Goal: Information Seeking & Learning: Compare options

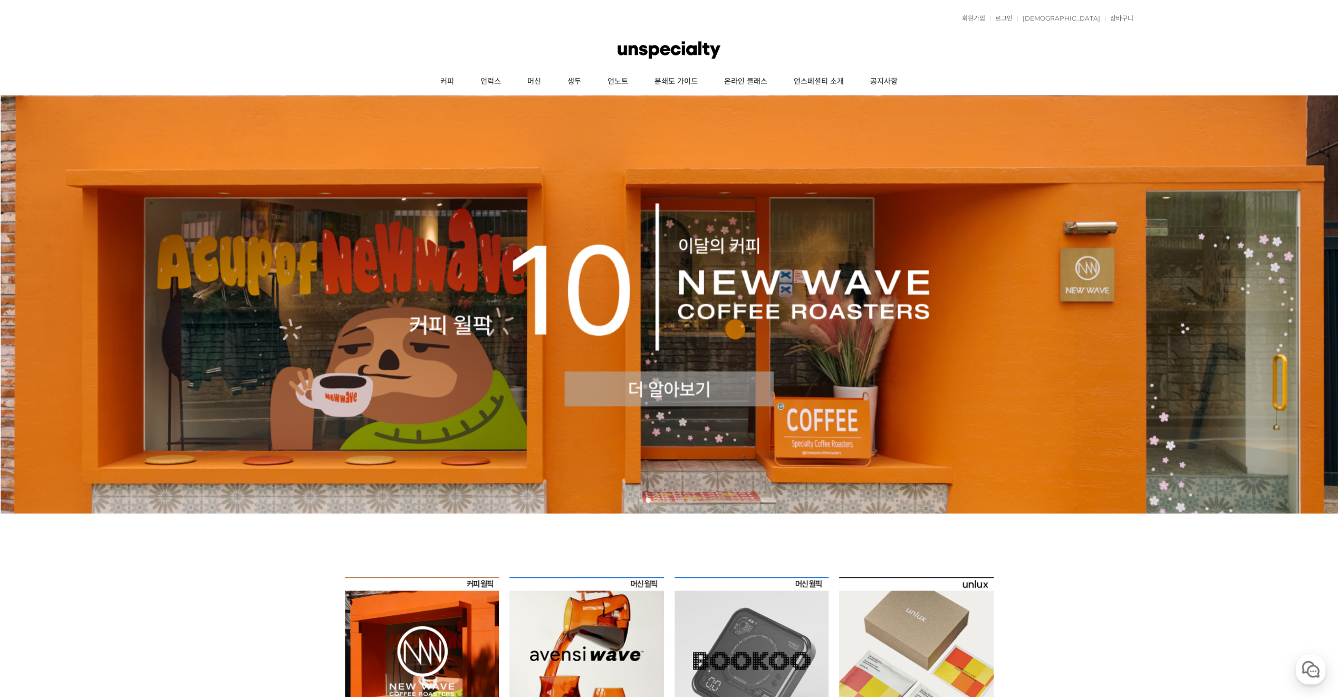
scroll to position [369, 0]
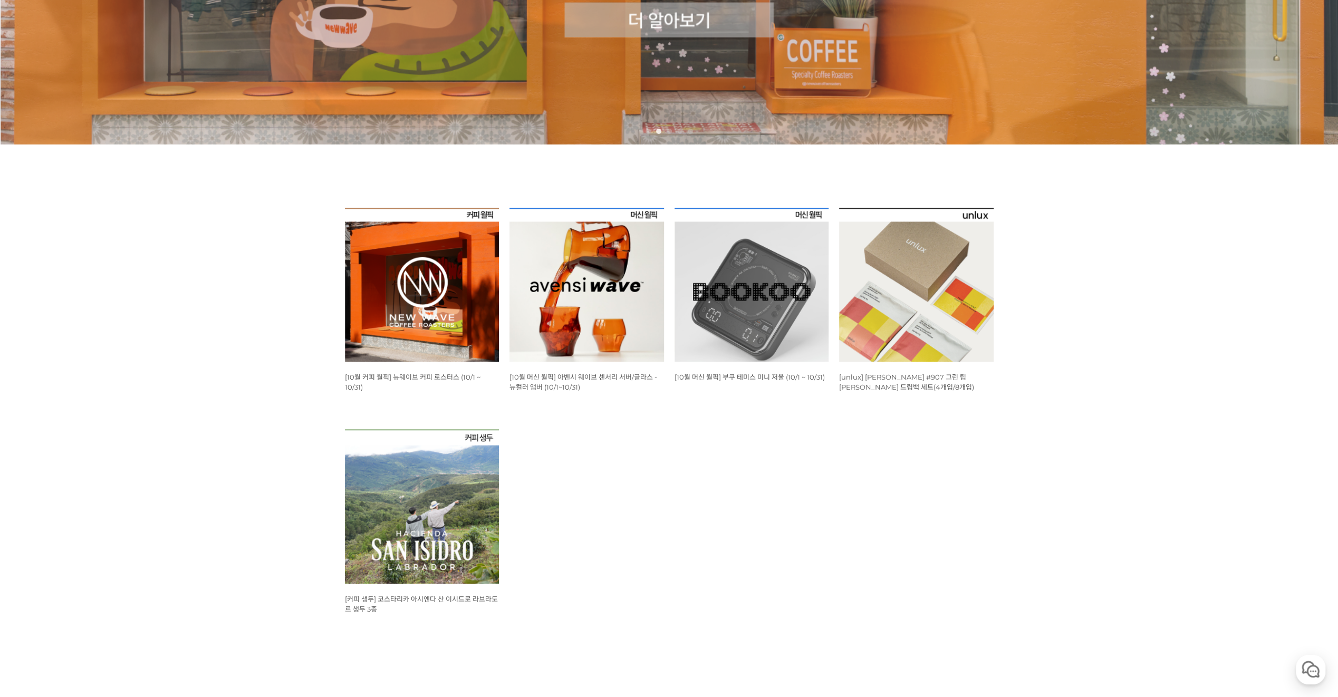
click at [603, 274] on img at bounding box center [587, 285] width 155 height 155
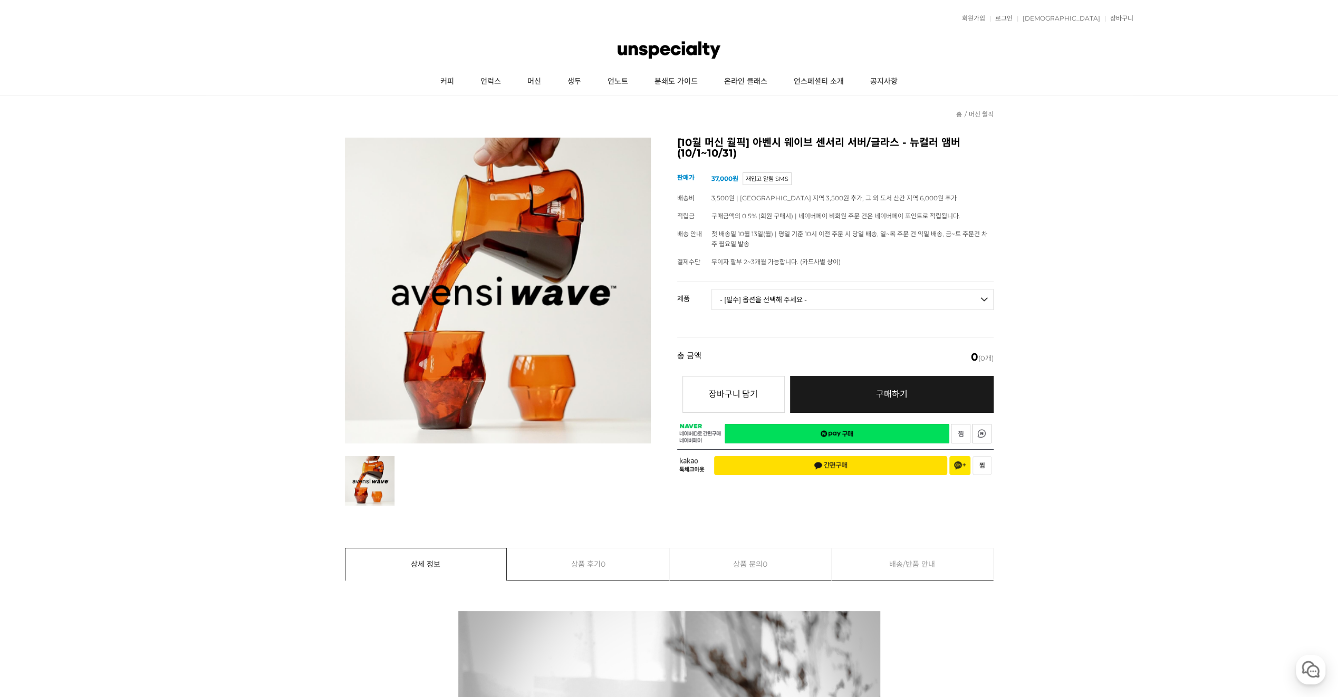
click at [819, 293] on select "- [필수] 옵션을 선택해 주세요 - ------------------- 웨이브 앰버 3종 세트 사이클론 센서리 서버 앰버 [품절] 알토 글라…" at bounding box center [853, 299] width 282 height 21
click at [712, 289] on select "- [필수] 옵션을 선택해 주세요 - ------------------- 웨이브 앰버 3종 세트 사이클론 센서리 서버 앰버 [품절] 알토 글라…" at bounding box center [853, 299] width 282 height 21
select select "*"
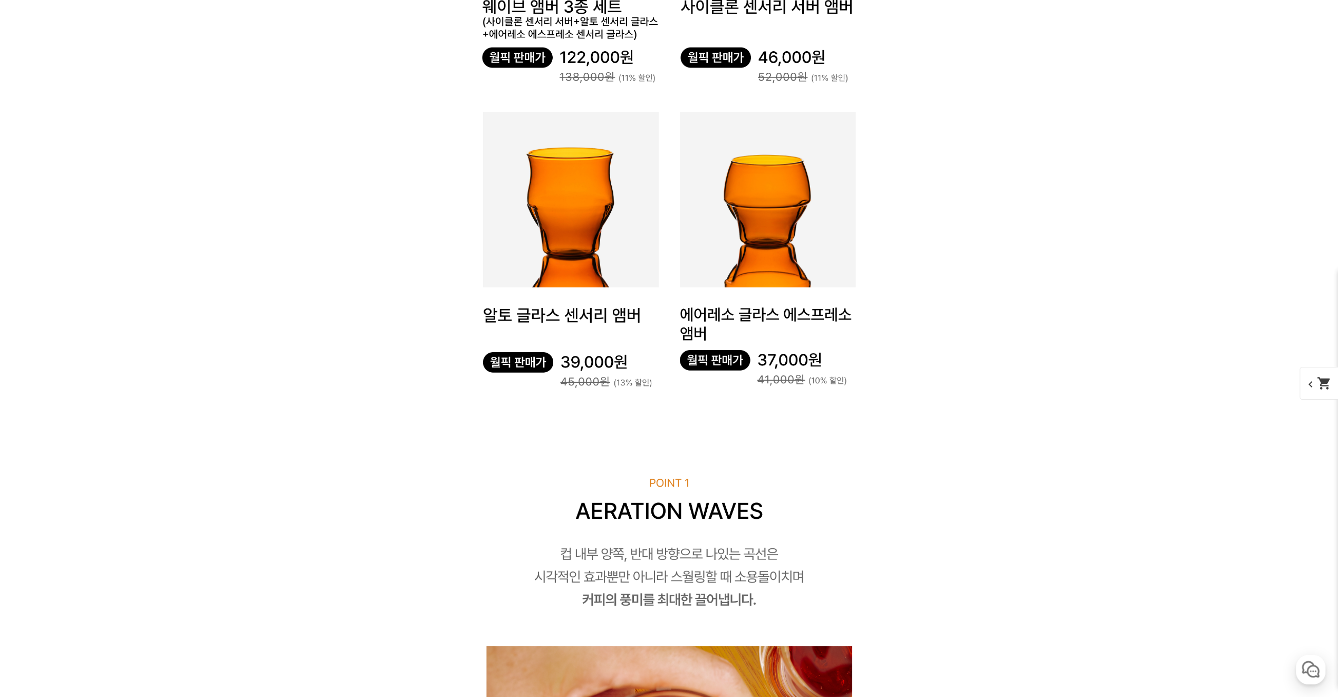
scroll to position [3340, 0]
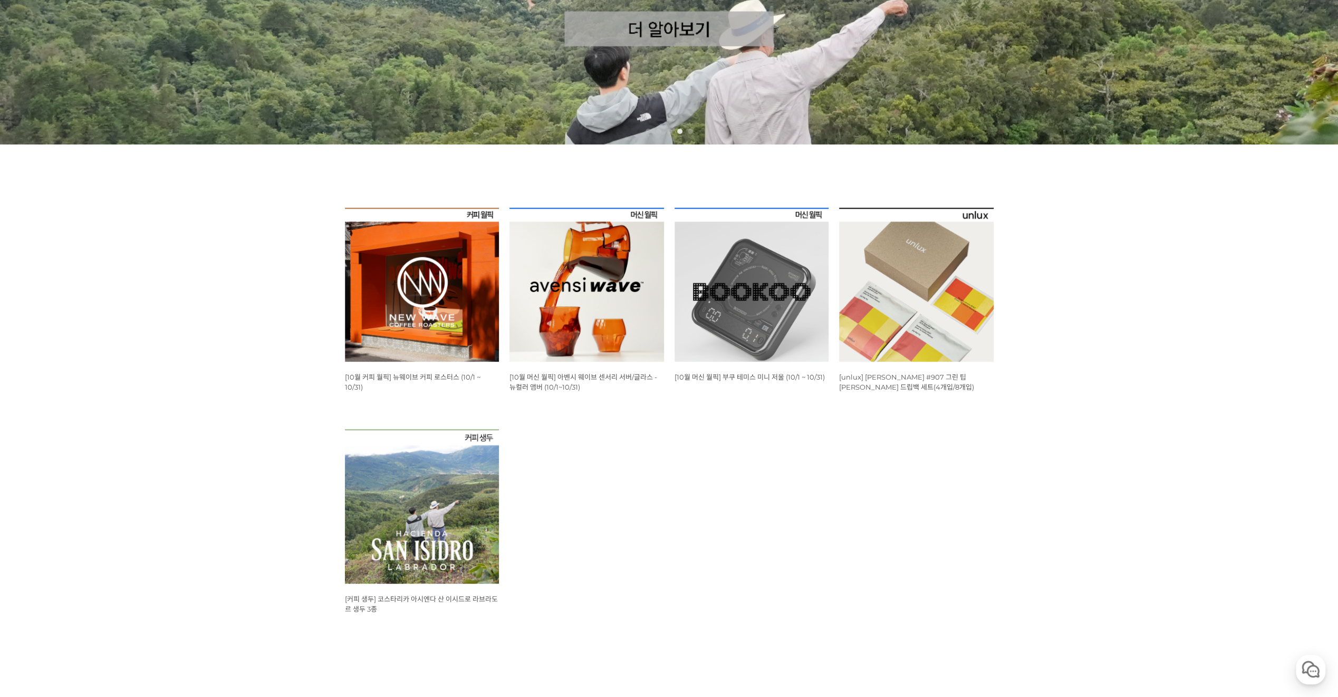
click at [930, 265] on img at bounding box center [916, 285] width 155 height 155
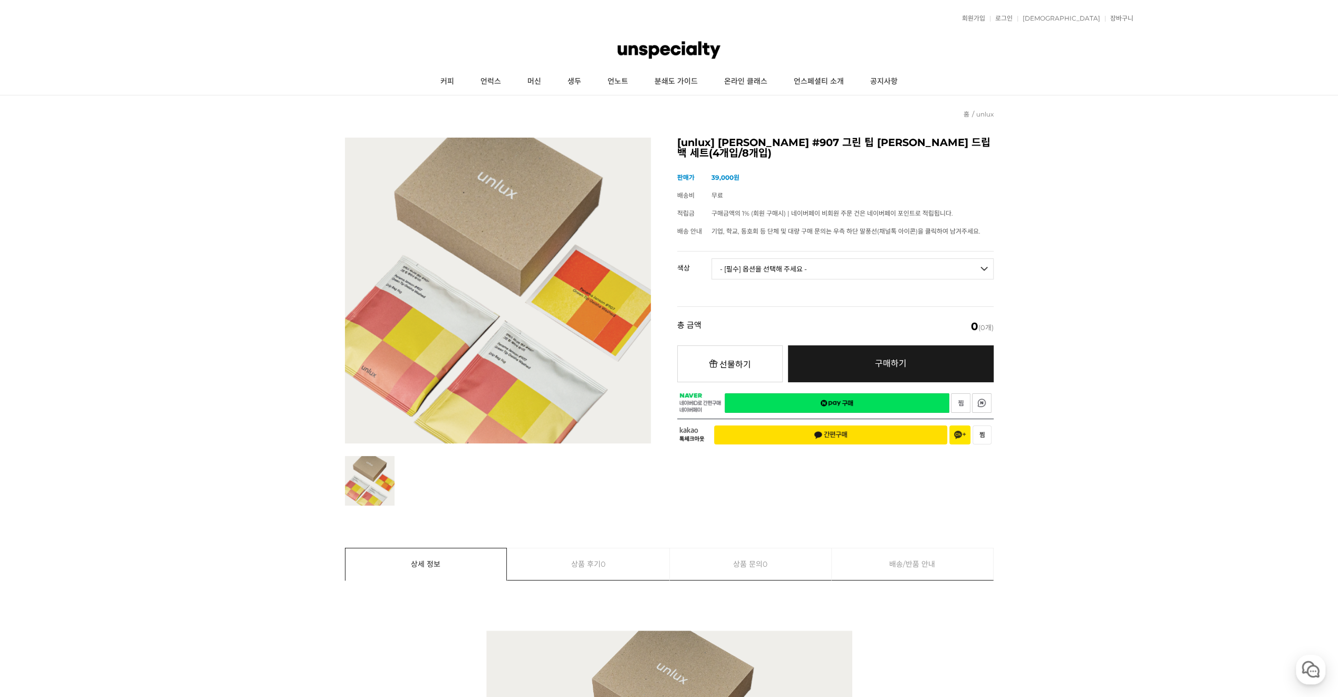
click at [826, 258] on select "- [필수] 옵션을 선택해 주세요 - ------------------- 파나마 잰슨 #907 Standard(4p) 파나마 잰슨 #907 D…" at bounding box center [853, 268] width 282 height 21
click at [712, 258] on select "- [필수] 옵션을 선택해 주세요 - ------------------- 파나마 잰슨 #907 Standard(4p) 파나마 잰슨 #907 D…" at bounding box center [853, 268] width 282 height 21
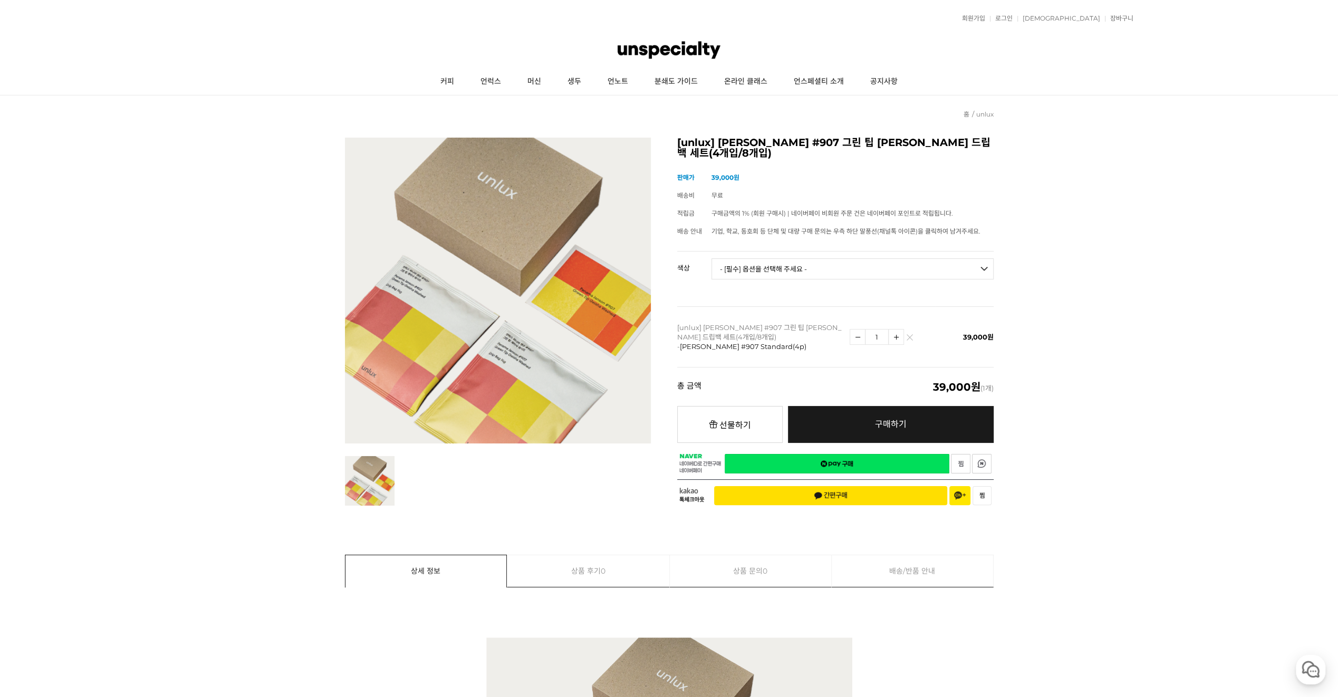
click at [793, 268] on select "- [필수] 옵션을 선택해 주세요 - ------------------- 파나마 잰슨 #907 Standard(4p) 파나마 잰슨 #907 D…" at bounding box center [853, 268] width 282 height 21
click at [712, 258] on select "- [필수] 옵션을 선택해 주세요 - ------------------- 파나마 잰슨 #907 Standard(4p) 파나마 잰슨 #907 D…" at bounding box center [853, 268] width 282 height 21
select select "*"
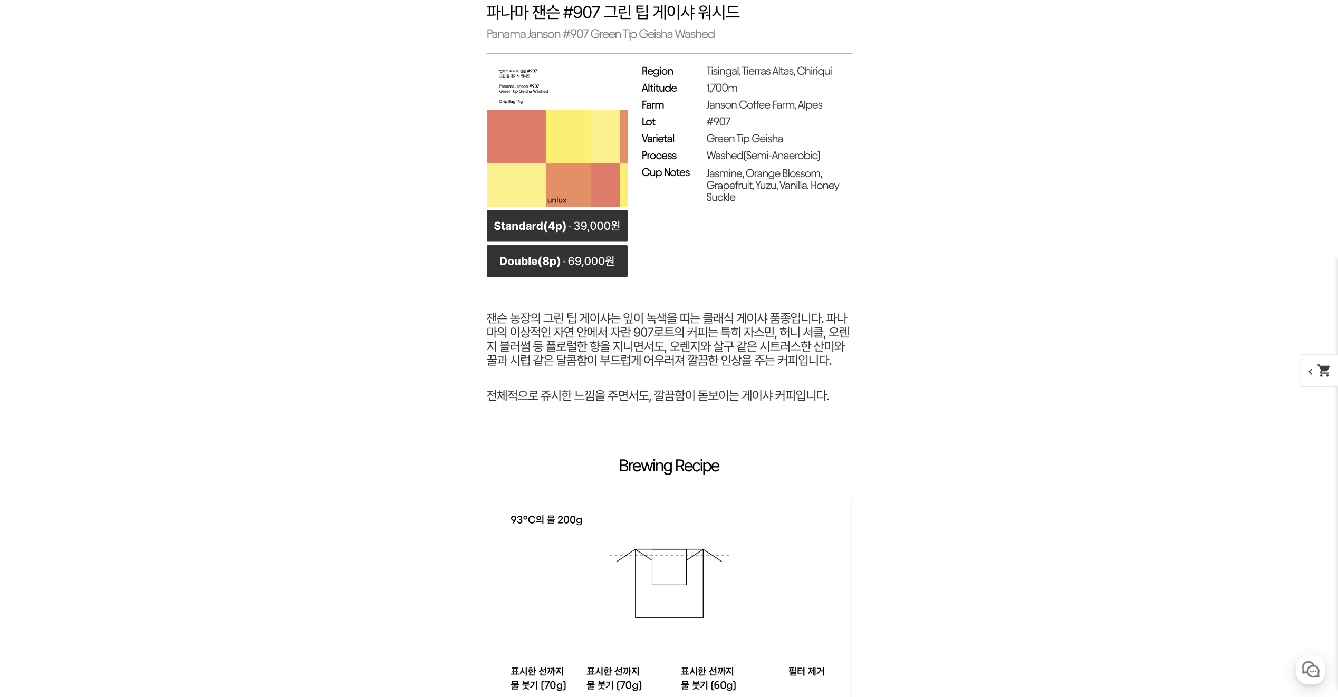
scroll to position [2307, 0]
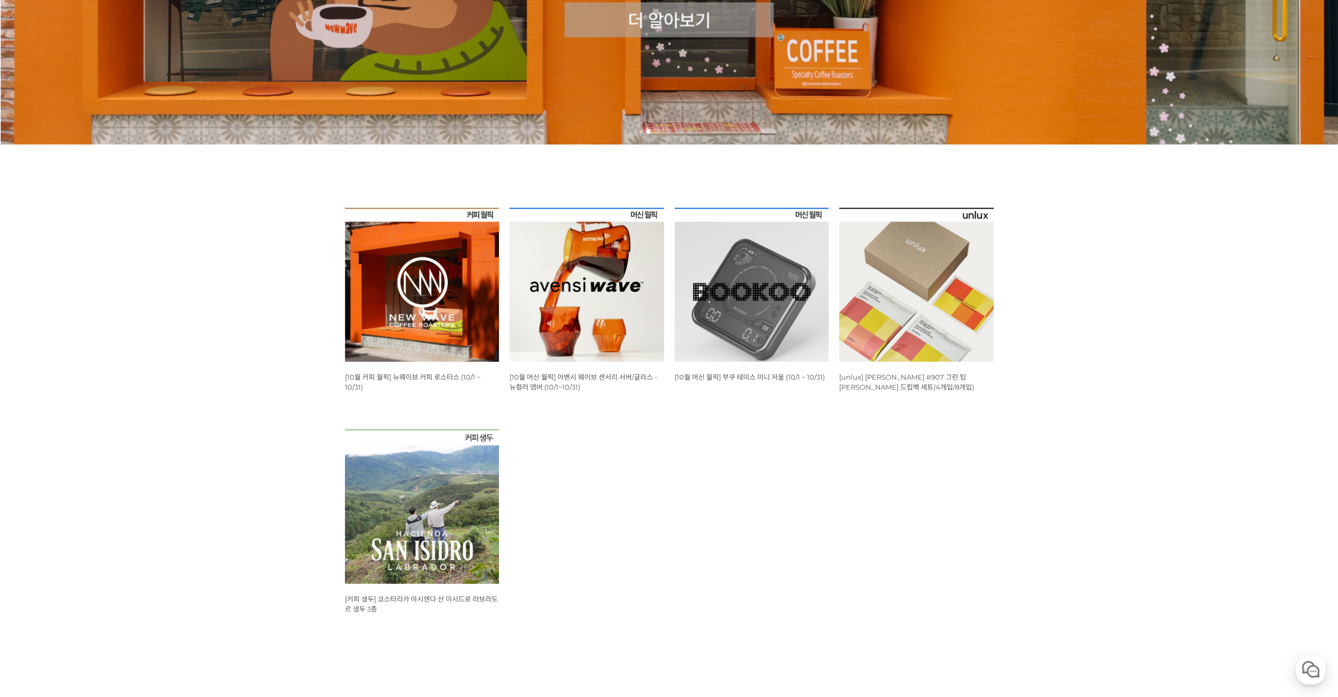
click at [407, 269] on img at bounding box center [422, 285] width 155 height 155
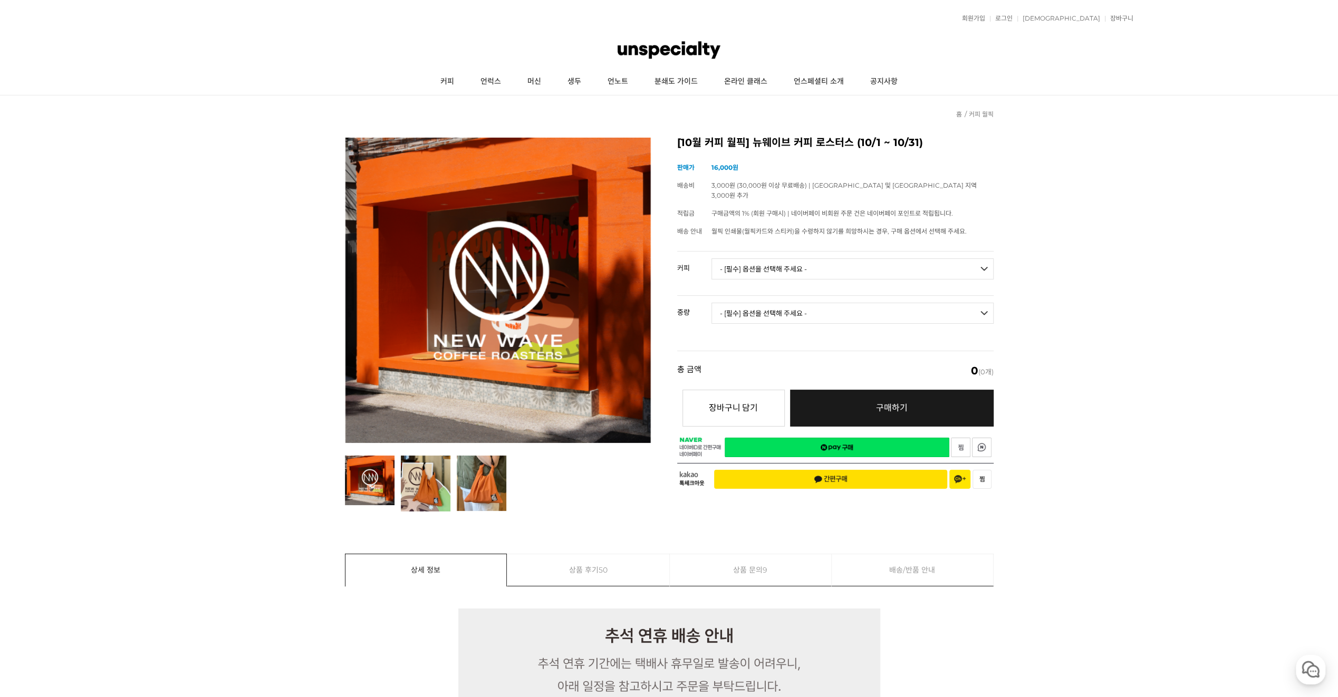
click at [808, 304] on select "- [필수] 옵션을 선택해 주세요 - -------------------" at bounding box center [853, 313] width 282 height 21
click at [808, 258] on select "- [필수] 옵션을 선택해 주세요 - ------------------- 언스페셜티 분쇄도 가이드 종이 받기 (주문 1건당 최대 1개 제공) …" at bounding box center [853, 268] width 282 height 21
select select "#24 파나마 아시엔다 라 에스메랄다 엘 벨로 게이샤 워시드"
click at [712, 258] on select "- [필수] 옵션을 선택해 주세요 - ------------------- 언스페셜티 분쇄도 가이드 종이 받기 (주문 1건당 최대 1개 제공) …" at bounding box center [853, 268] width 282 height 21
click at [819, 303] on select "- [필수] 옵션을 선택해 주세요 - ------------------- 100g" at bounding box center [853, 313] width 282 height 21
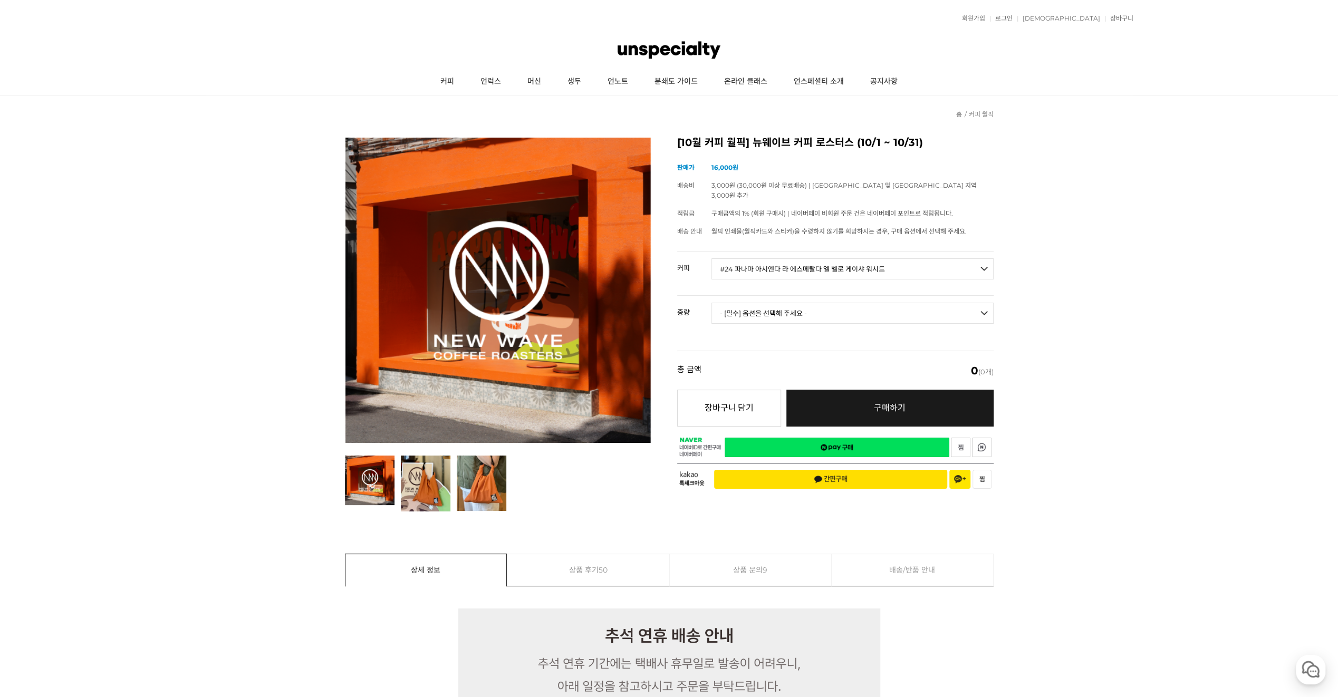
select select "100g"
click at [712, 303] on select "- [필수] 옵션을 선택해 주세요 - ------------------- 100g" at bounding box center [853, 313] width 282 height 21
select select "*"
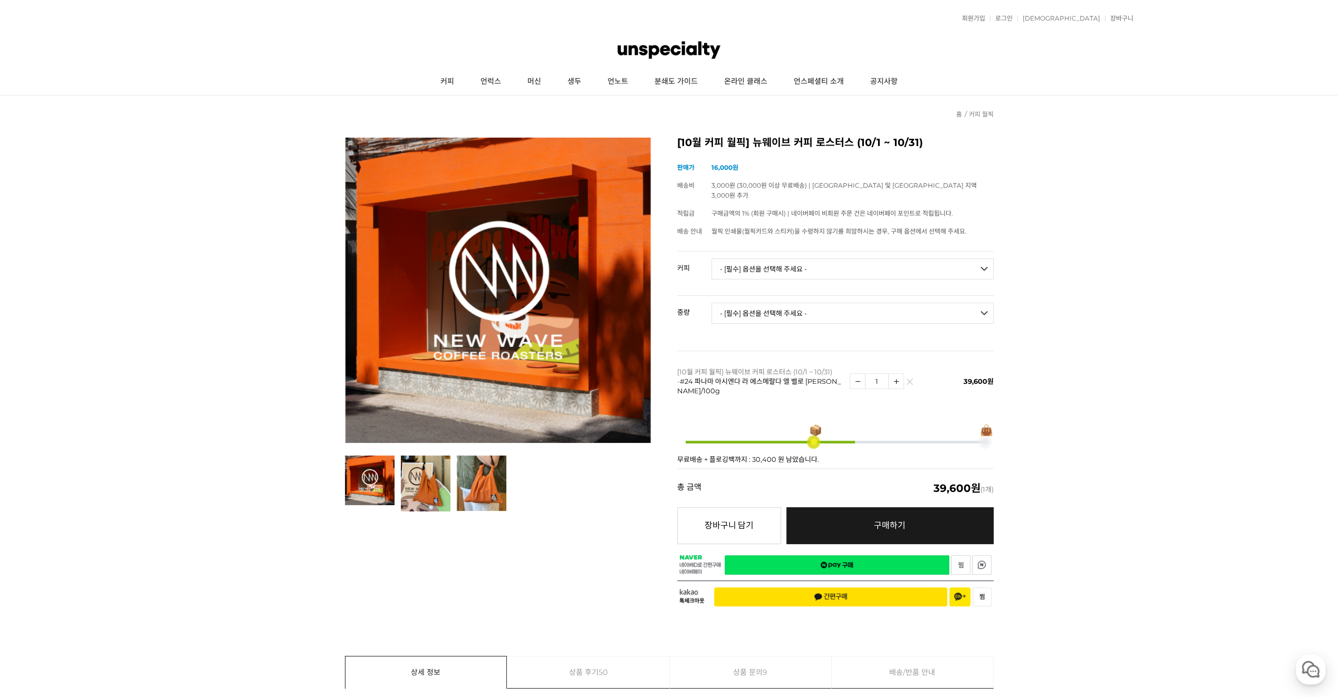
click at [811, 258] on select "- [필수] 옵션을 선택해 주세요 - ------------------- 언스페셜티 분쇄도 가이드 종이 받기 (주문 1건당 최대 1개 제공) …" at bounding box center [853, 268] width 282 height 21
select select "[10.8 오픈] #30 파나마 잔슨 게이샤 워시드 (랏 #501)"
click at [712, 258] on select "- [필수] 옵션을 선택해 주세요 - ------------------- 언스페셜티 분쇄도 가이드 종이 받기 (주문 1건당 최대 1개 제공) …" at bounding box center [853, 268] width 282 height 21
click at [762, 308] on select "- [필수] 옵션을 선택해 주세요 - ------------------- 100g" at bounding box center [853, 313] width 282 height 21
select select "100g"
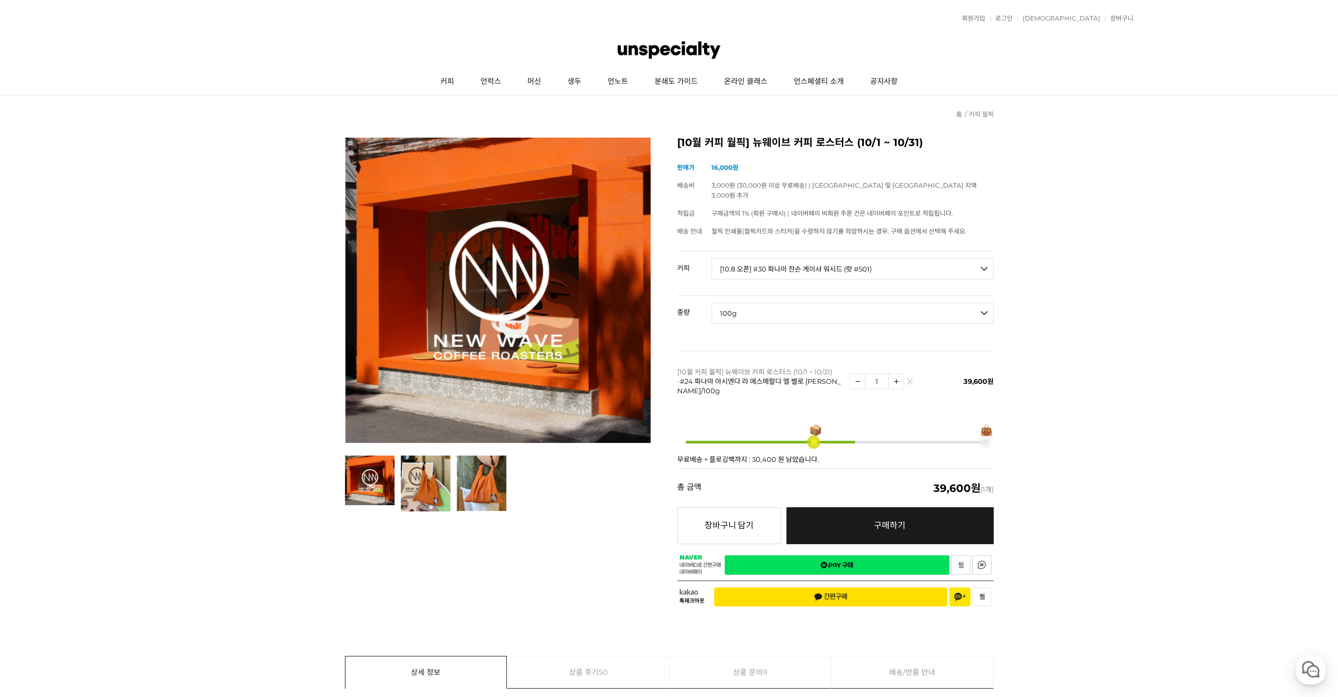
click at [712, 303] on select "- [필수] 옵션을 선택해 주세요 - ------------------- 100g" at bounding box center [853, 313] width 282 height 21
select select "*"
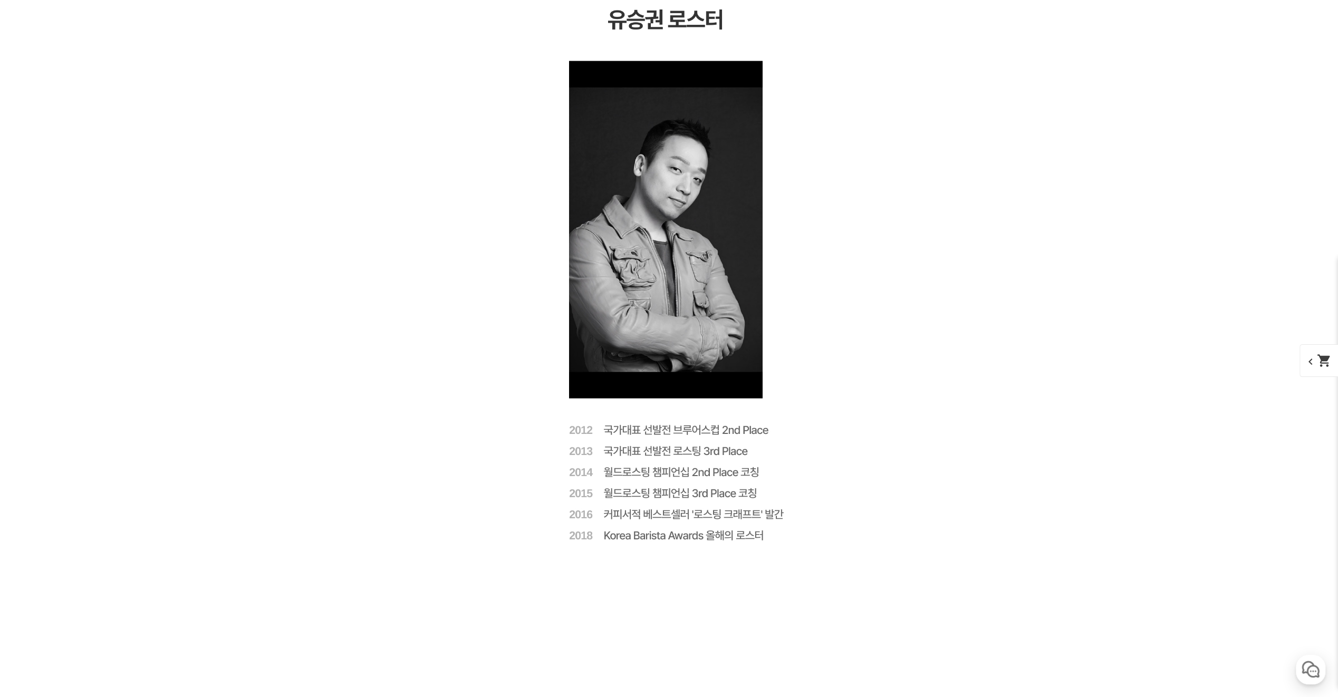
scroll to position [1959, 0]
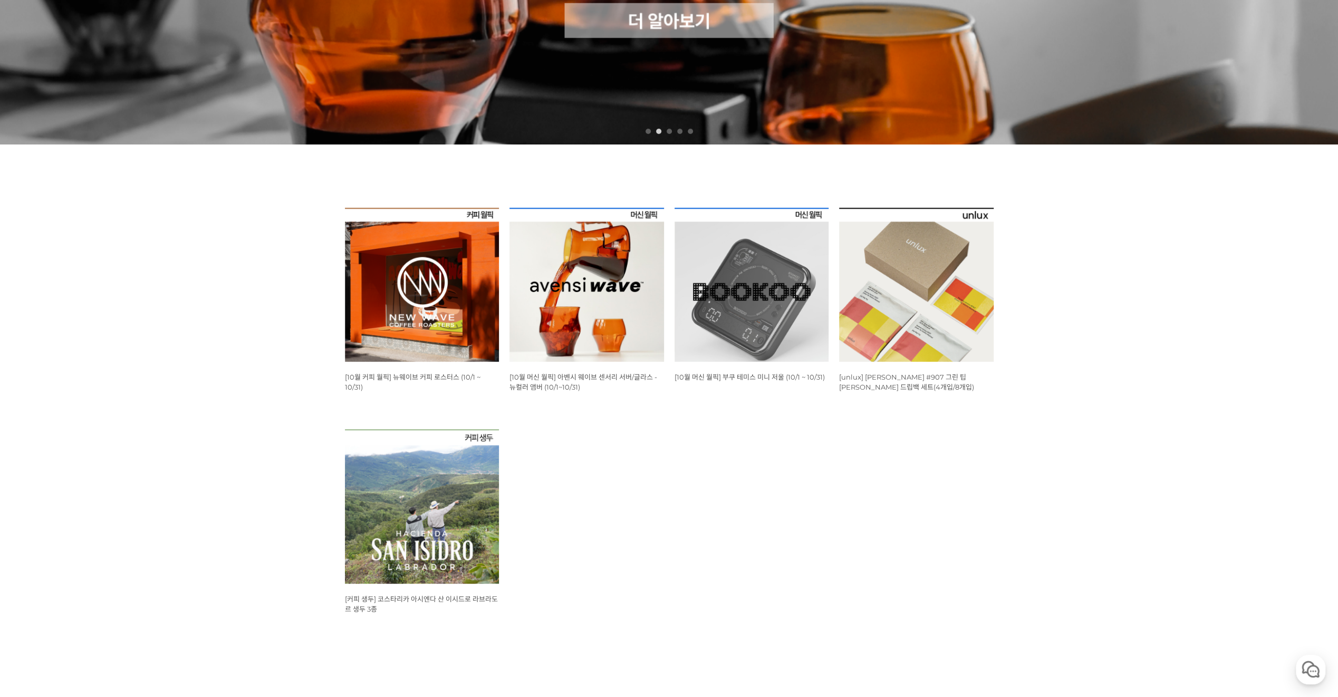
click at [798, 265] on img at bounding box center [752, 285] width 155 height 155
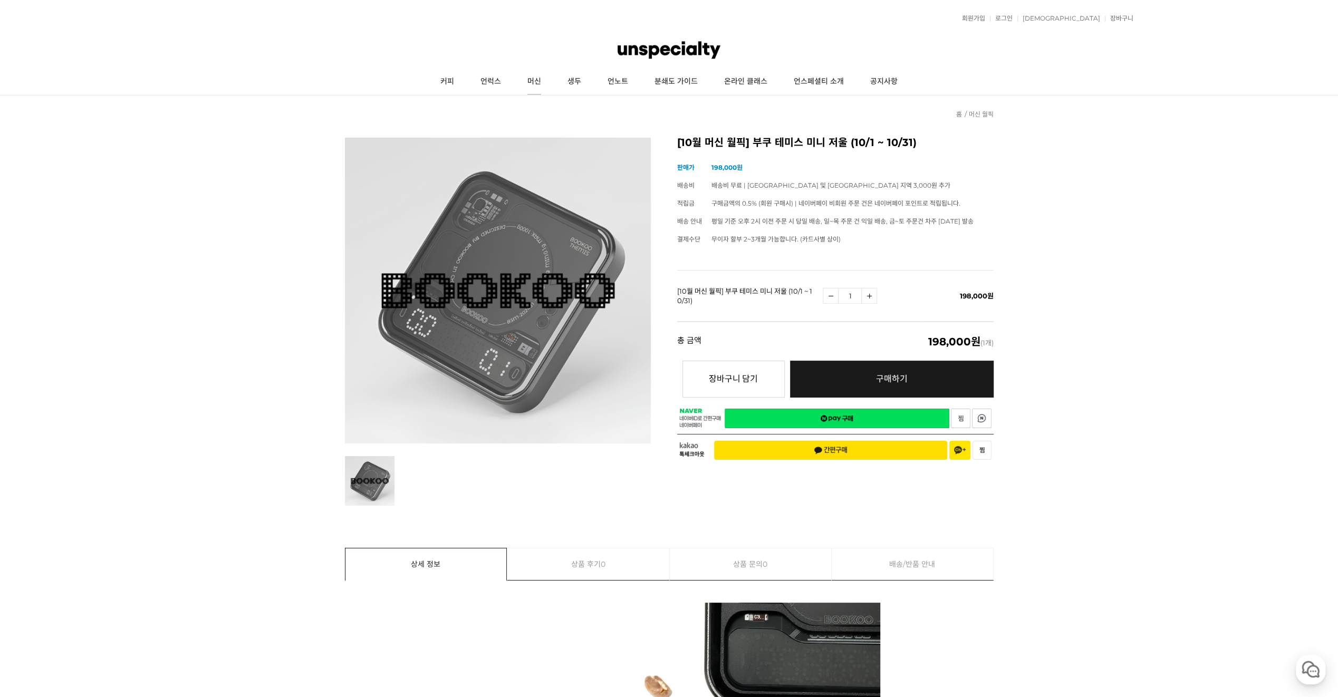
click at [534, 78] on link "머신" at bounding box center [534, 82] width 40 height 26
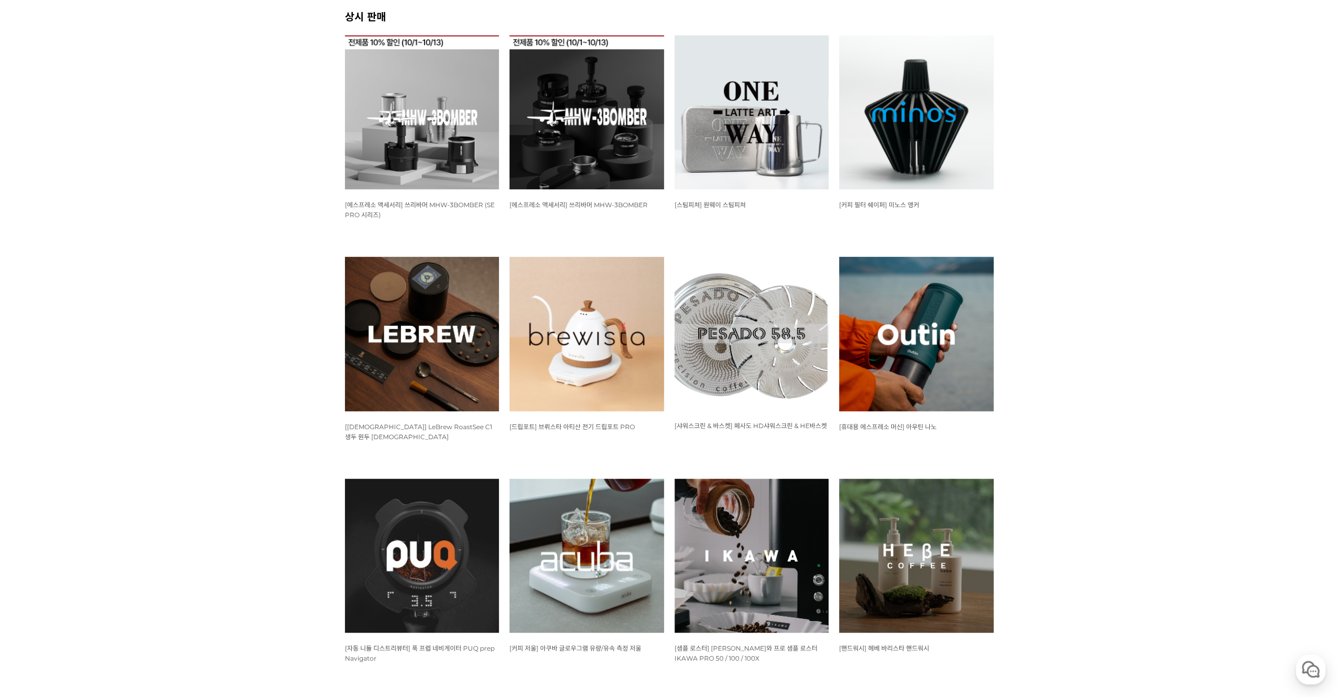
scroll to position [475, 0]
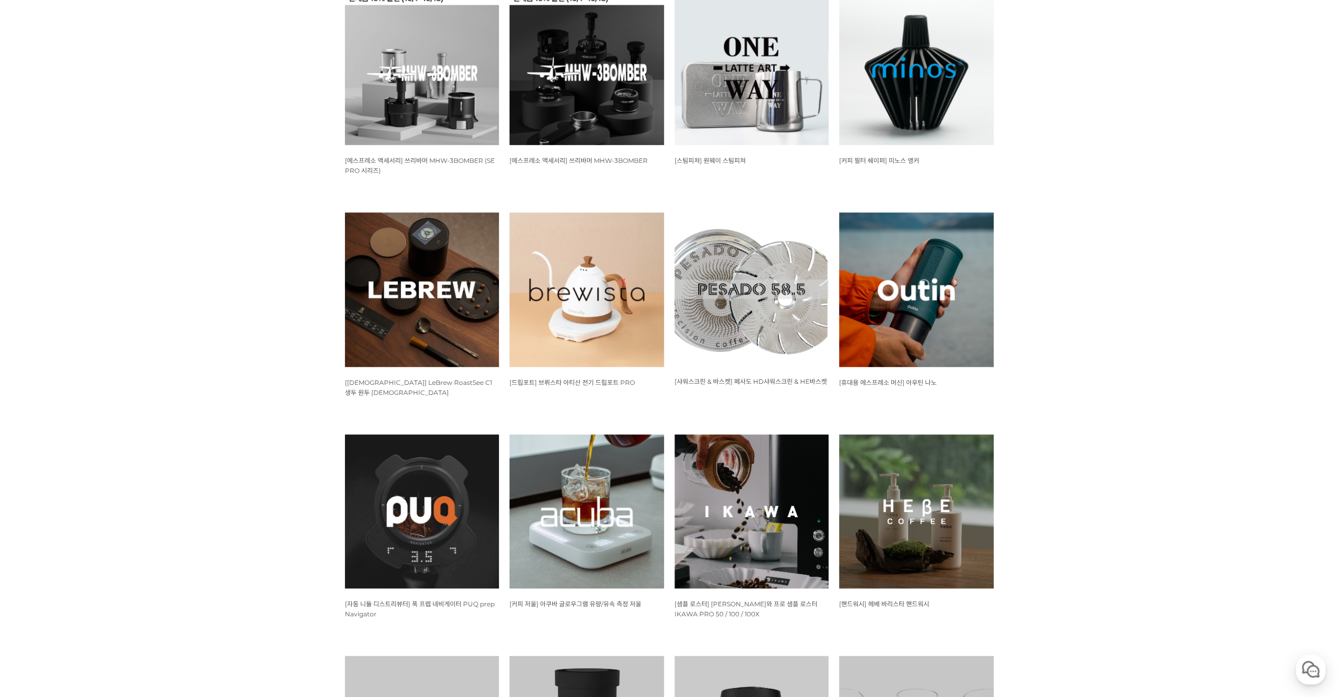
click at [560, 288] on img at bounding box center [587, 290] width 155 height 155
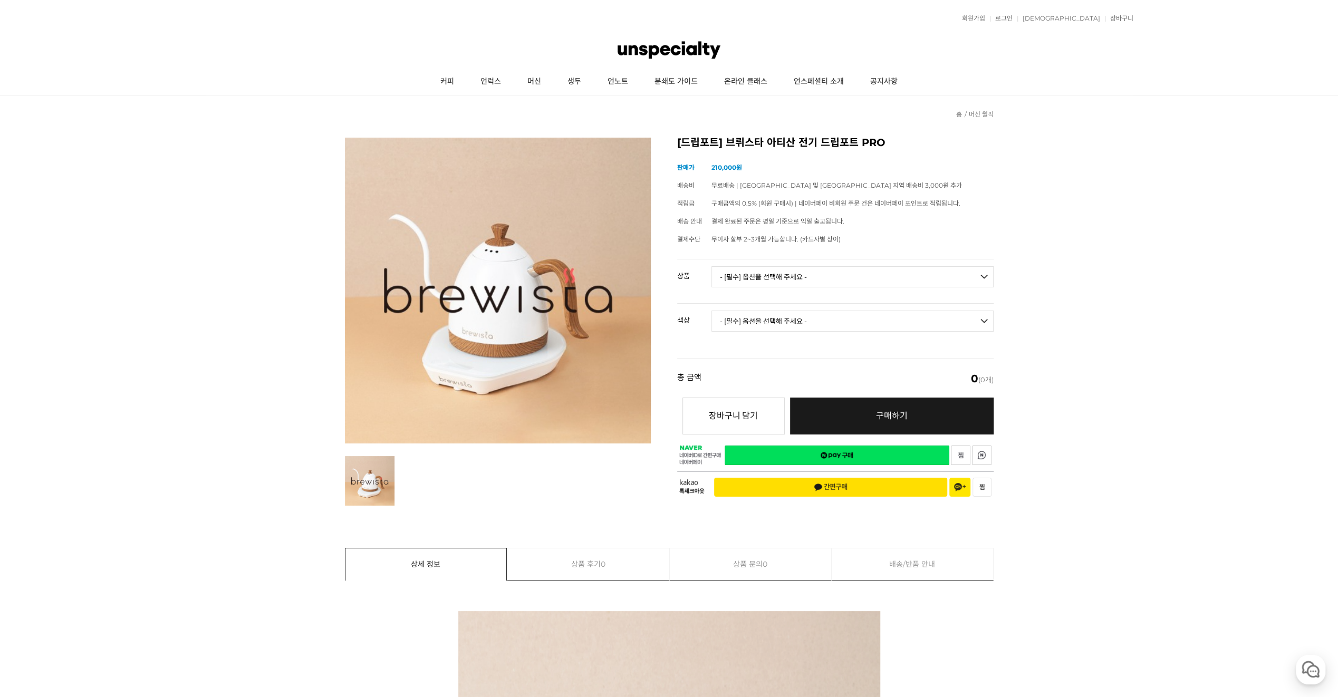
click at [845, 276] on select "- [필수] 옵션을 선택해 주세요 - ------------------- 브뤼스타 아티산 전기 드립포트 PRO 600mL 브뤼스타 아티산 전기…" at bounding box center [853, 276] width 282 height 21
select select "브뤼스타 아티산 전기 드립포트 PRO 1L"
click at [712, 266] on select "- [필수] 옵션을 선택해 주세요 - ------------------- 브뤼스타 아티산 전기 드립포트 PRO 600mL 브뤼스타 아티산 전기…" at bounding box center [853, 276] width 282 height 21
click at [765, 311] on select "- [필수] 옵션을 선택해 주세요 - ------------------- 모던화이트 시크블랙 실버그레이" at bounding box center [853, 321] width 282 height 21
select select "모던화이트"
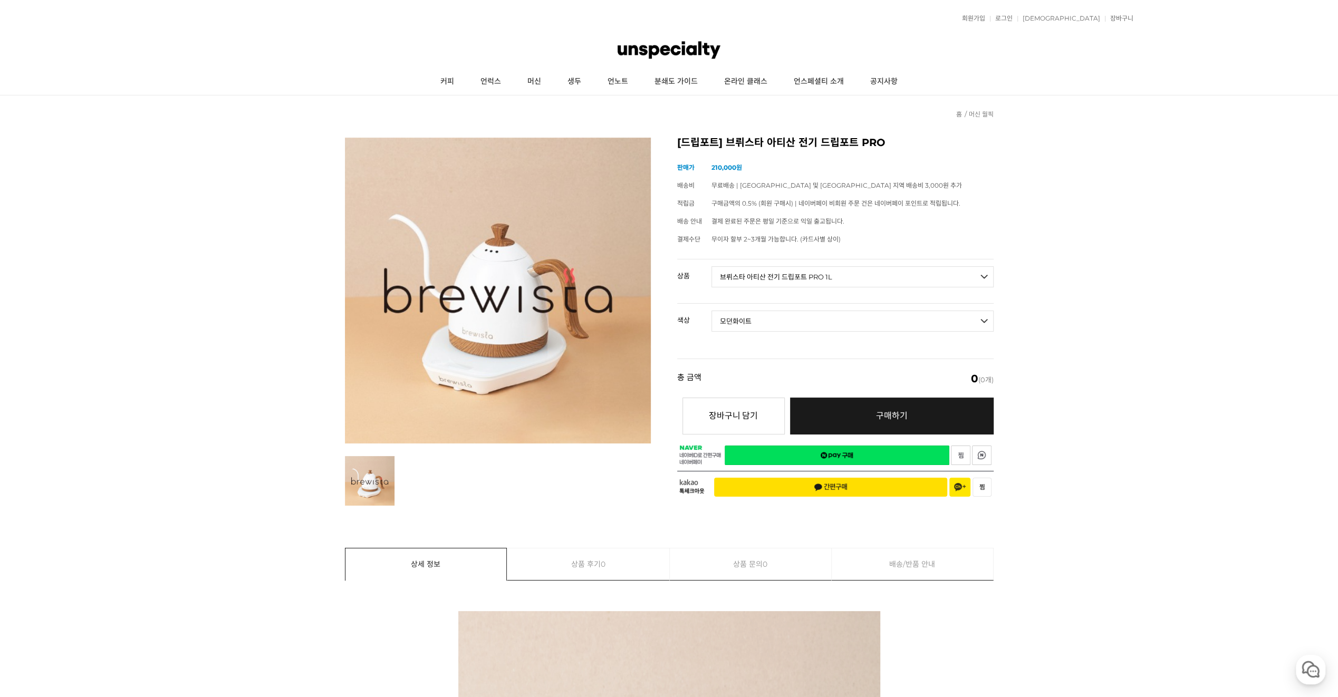
click at [712, 311] on select "- [필수] 옵션을 선택해 주세요 - ------------------- 모던화이트 시크블랙 실버그레이" at bounding box center [853, 321] width 282 height 21
select select "*"
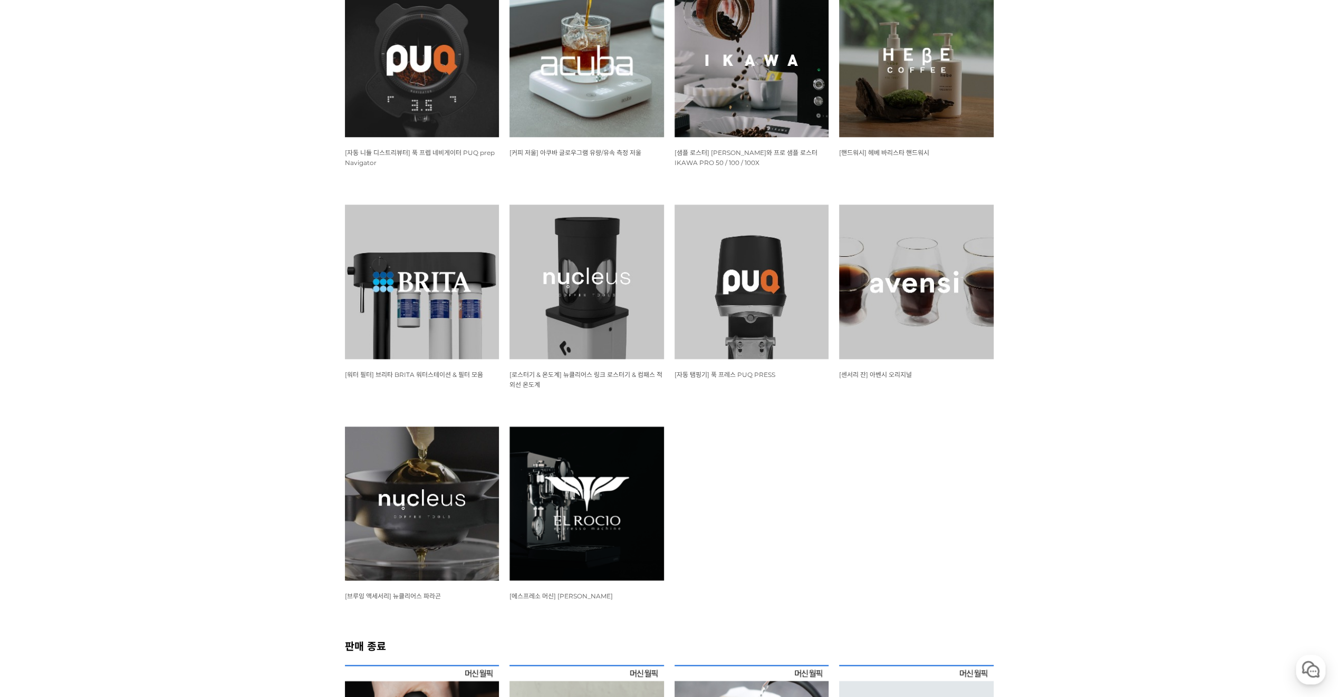
scroll to position [949, 0]
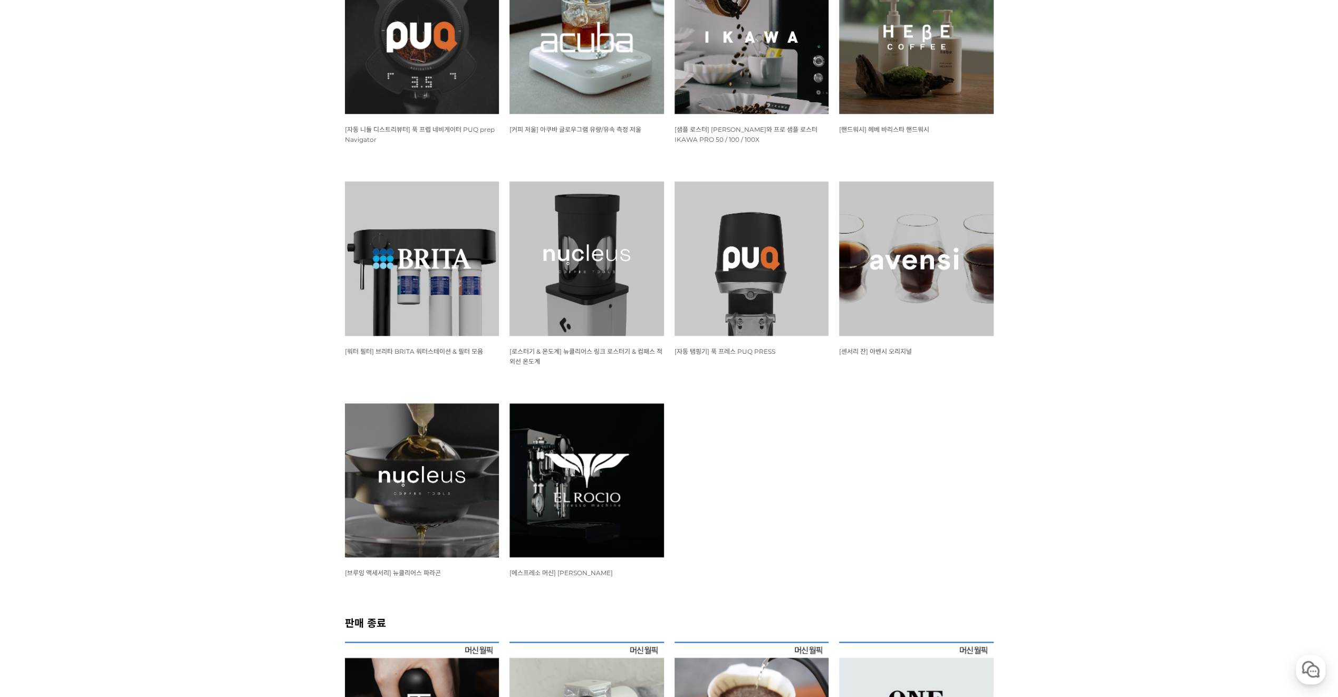
click at [924, 225] on img at bounding box center [916, 258] width 155 height 155
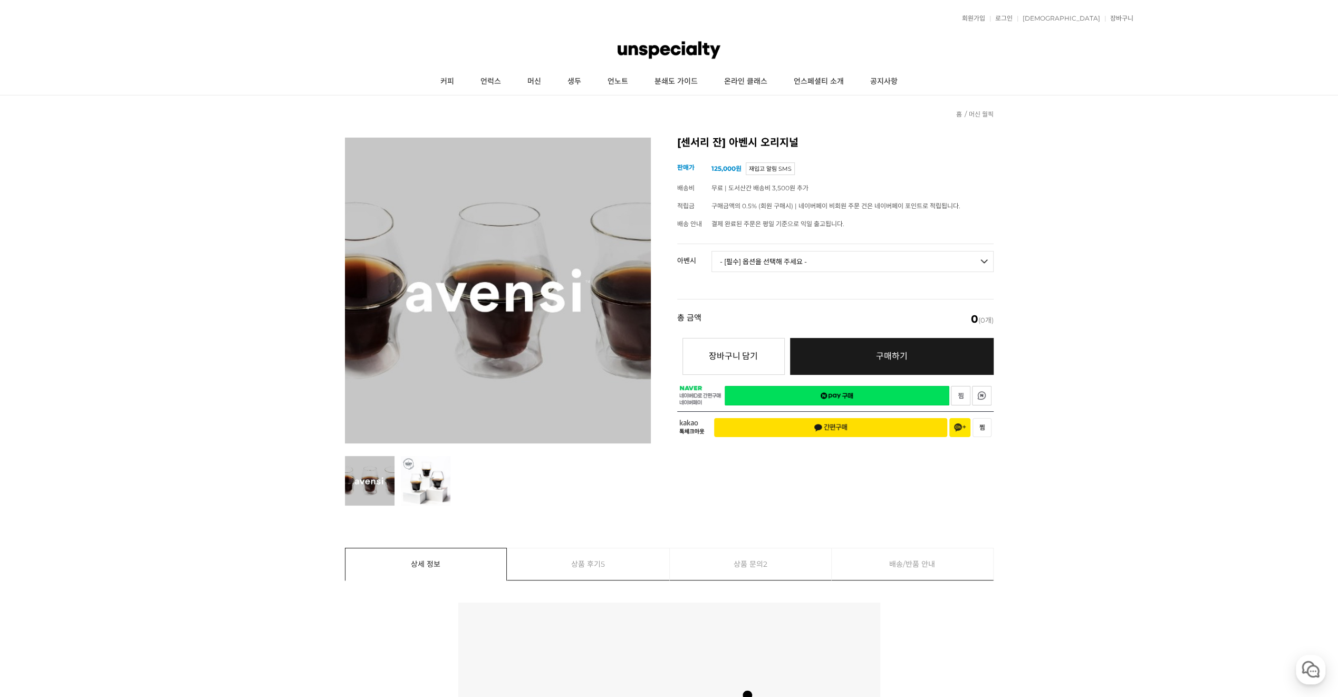
click at [840, 253] on select "- [필수] 옵션을 선택해 주세요 - ------------------- 3종 세트 [품절] 일시 품절 [품절]" at bounding box center [853, 261] width 282 height 21
drag, startPoint x: 60, startPoint y: 86, endPoint x: 117, endPoint y: 239, distance: 163.7
click at [60, 86] on header "회원가입 로그인 주문조회 장바구니 최근본상품 고객센터 공지사항 상품 후기 상품 Q&A 월피커 게시판 커피 언럭스 머신 생두 언노트 분쇄도 가이…" at bounding box center [669, 47] width 1338 height 95
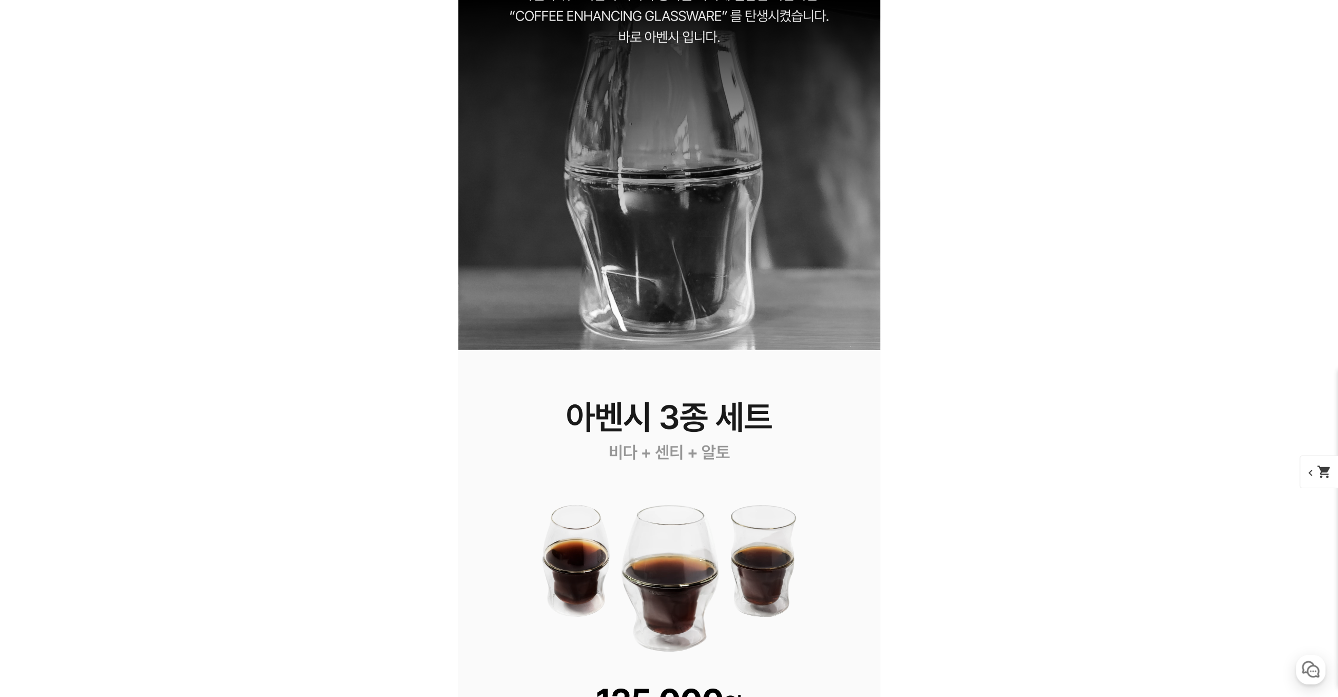
scroll to position [1846, 0]
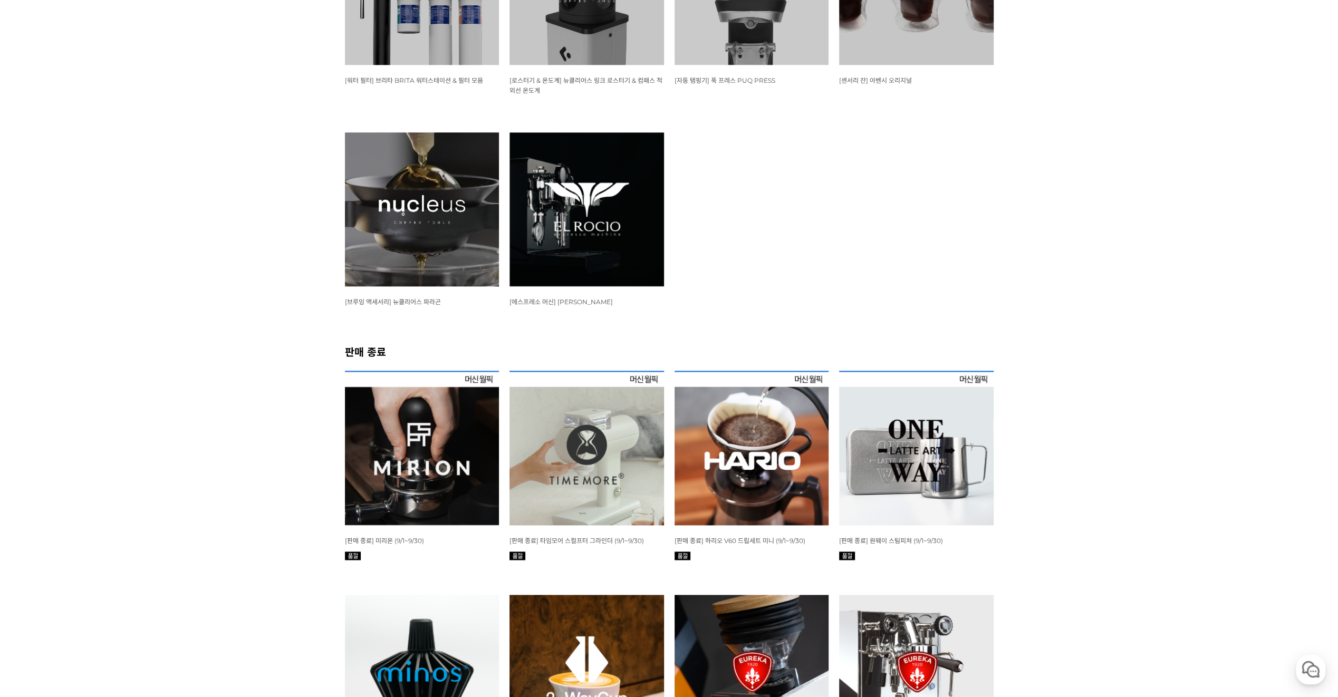
scroll to position [1128, 0]
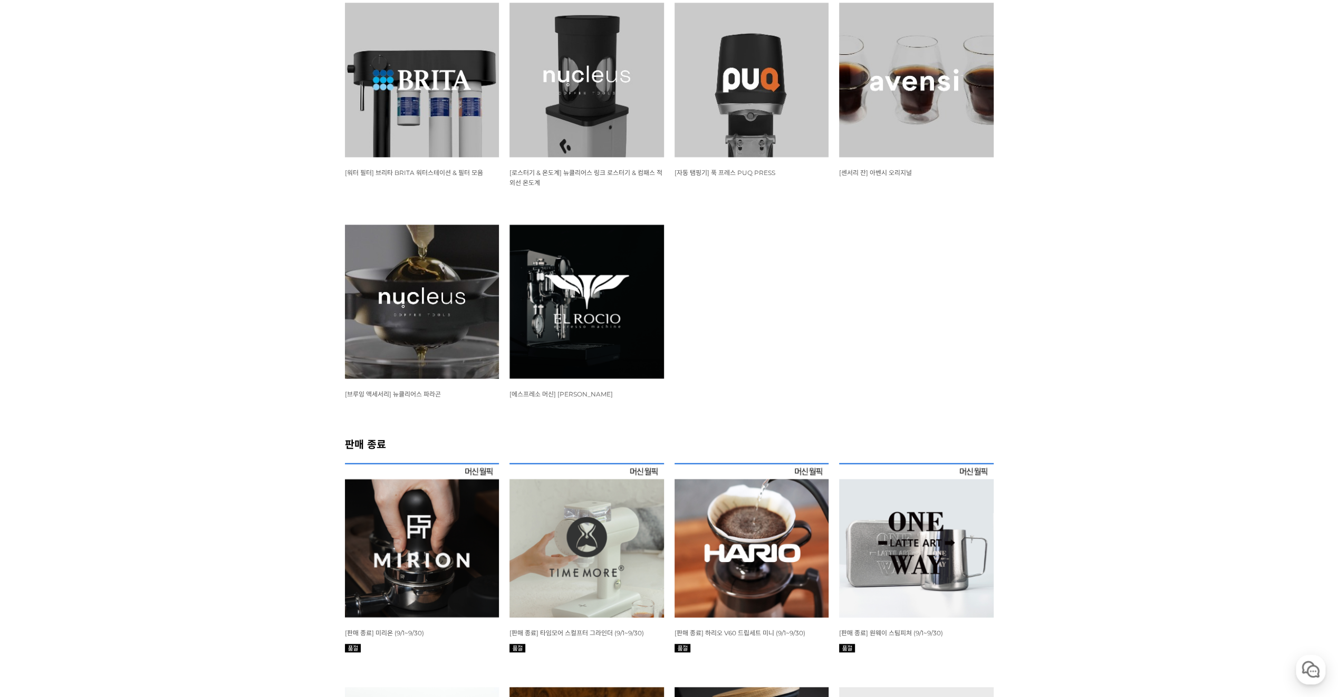
click at [421, 264] on img at bounding box center [422, 302] width 155 height 155
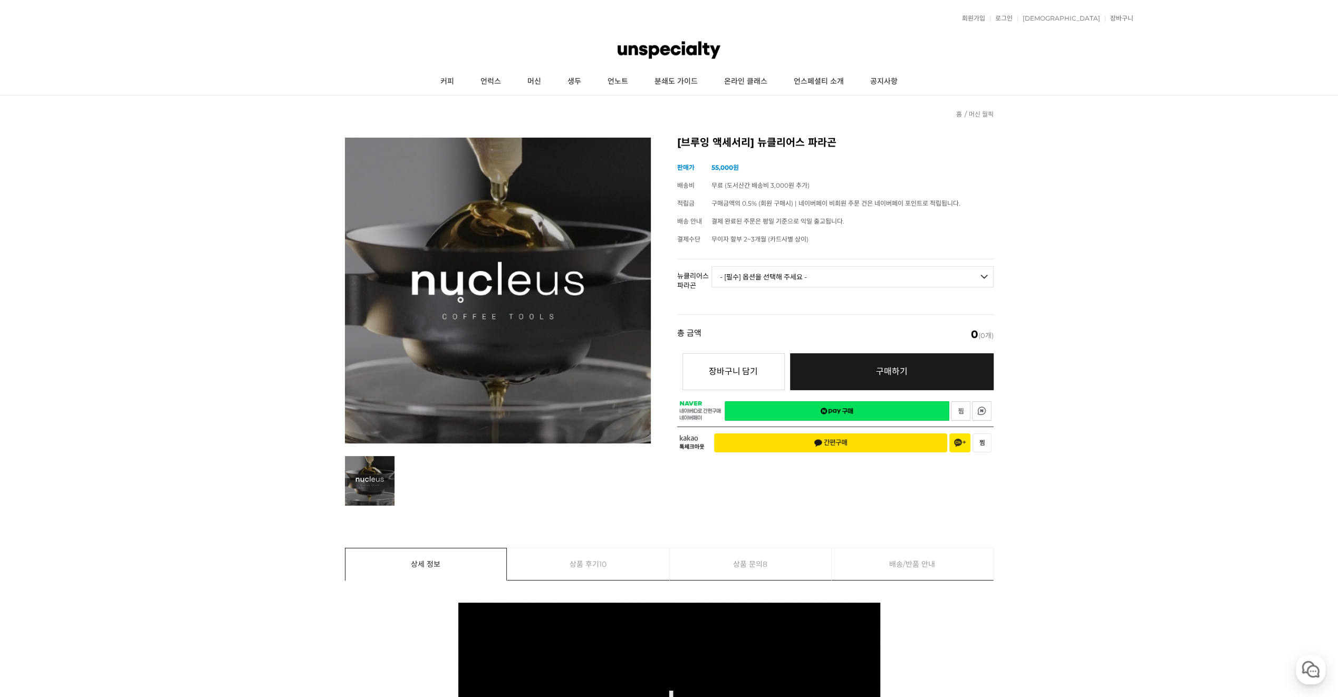
click at [774, 277] on select "- [필수] 옵션을 선택해 주세요 - ------------------- 브루어 세트 V.2 브루어 칠링락 [GEOGRAPHIC_DATA] 세…" at bounding box center [853, 276] width 282 height 21
drag, startPoint x: 774, startPoint y: 277, endPoint x: 762, endPoint y: 279, distance: 12.2
click at [774, 277] on select "- [필수] 옵션을 선택해 주세요 - ------------------- 브루어 세트 V.2 브루어 칠링락 [GEOGRAPHIC_DATA] 세…" at bounding box center [853, 276] width 282 height 21
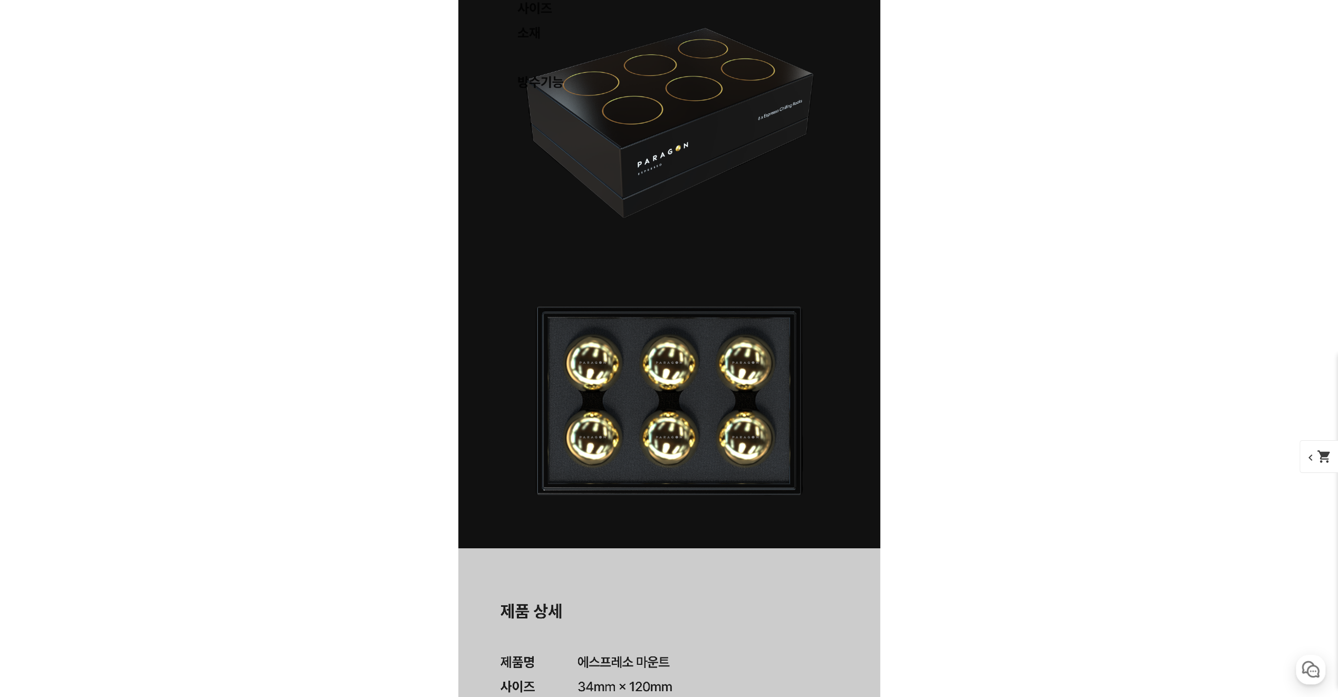
scroll to position [7332, 0]
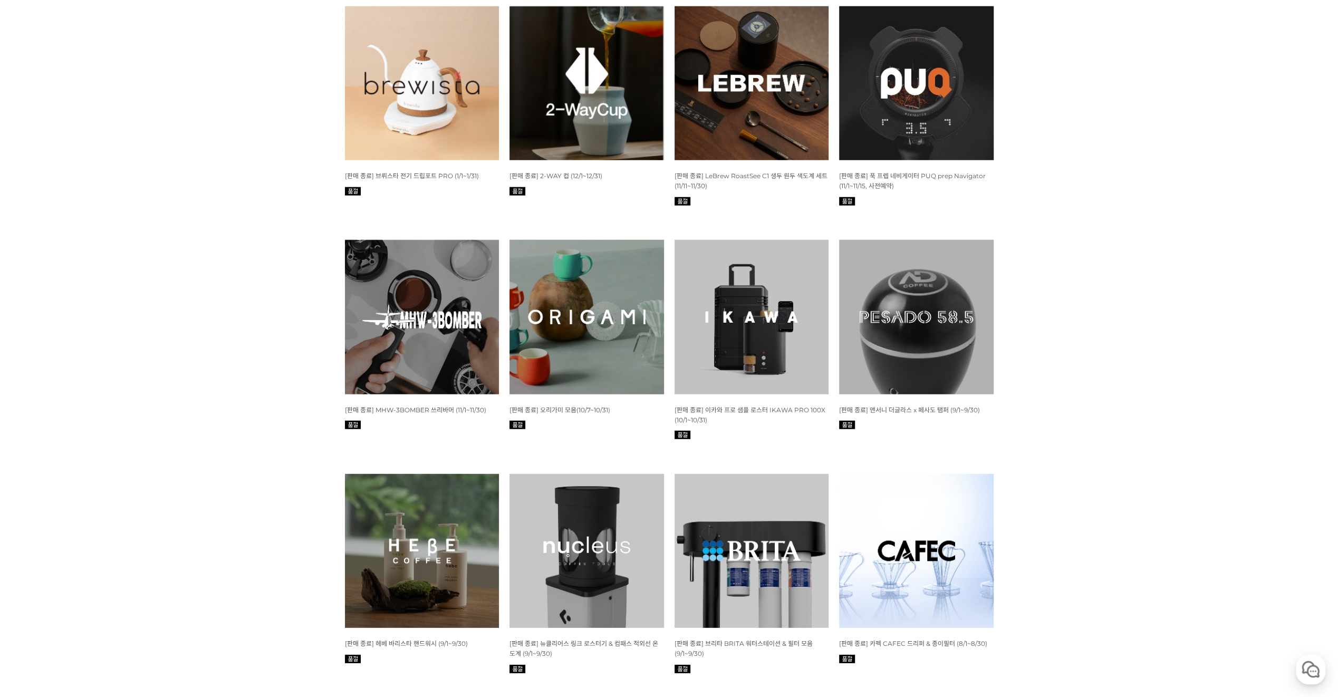
drag, startPoint x: 337, startPoint y: 322, endPoint x: 343, endPoint y: 318, distance: 8.3
drag, startPoint x: 343, startPoint y: 318, endPoint x: 221, endPoint y: 312, distance: 122.5
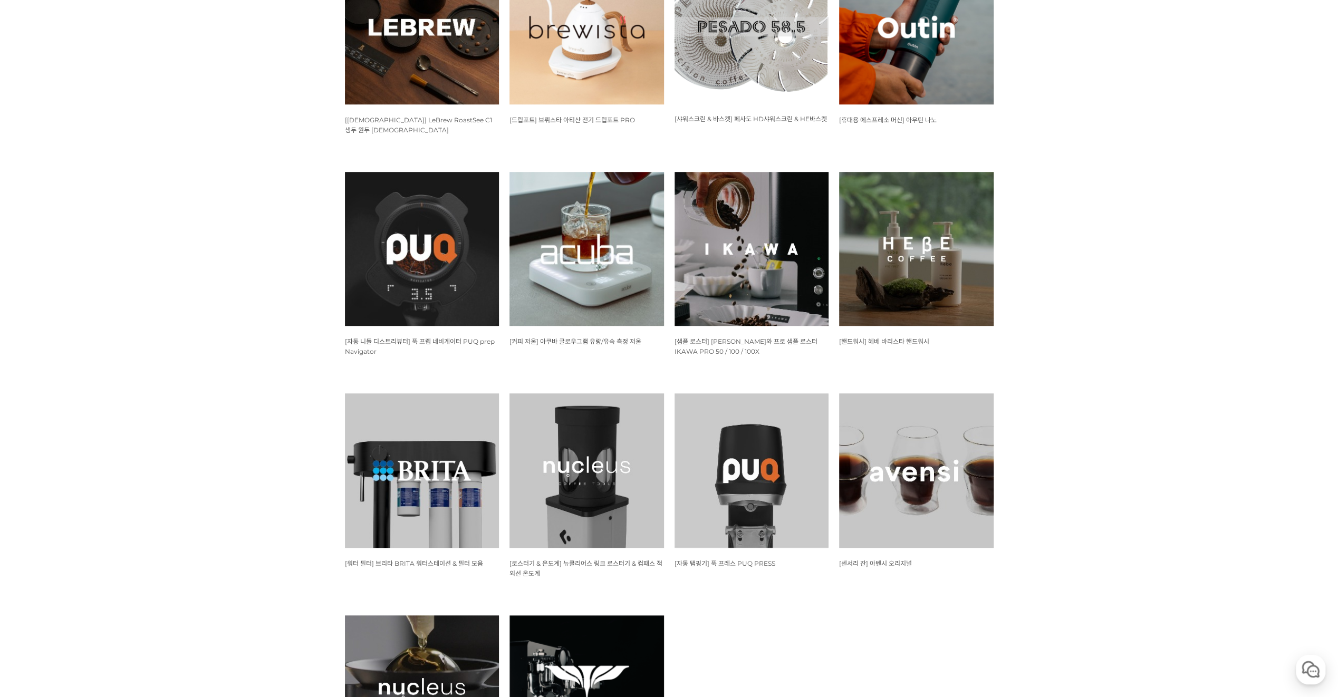
scroll to position [874, 0]
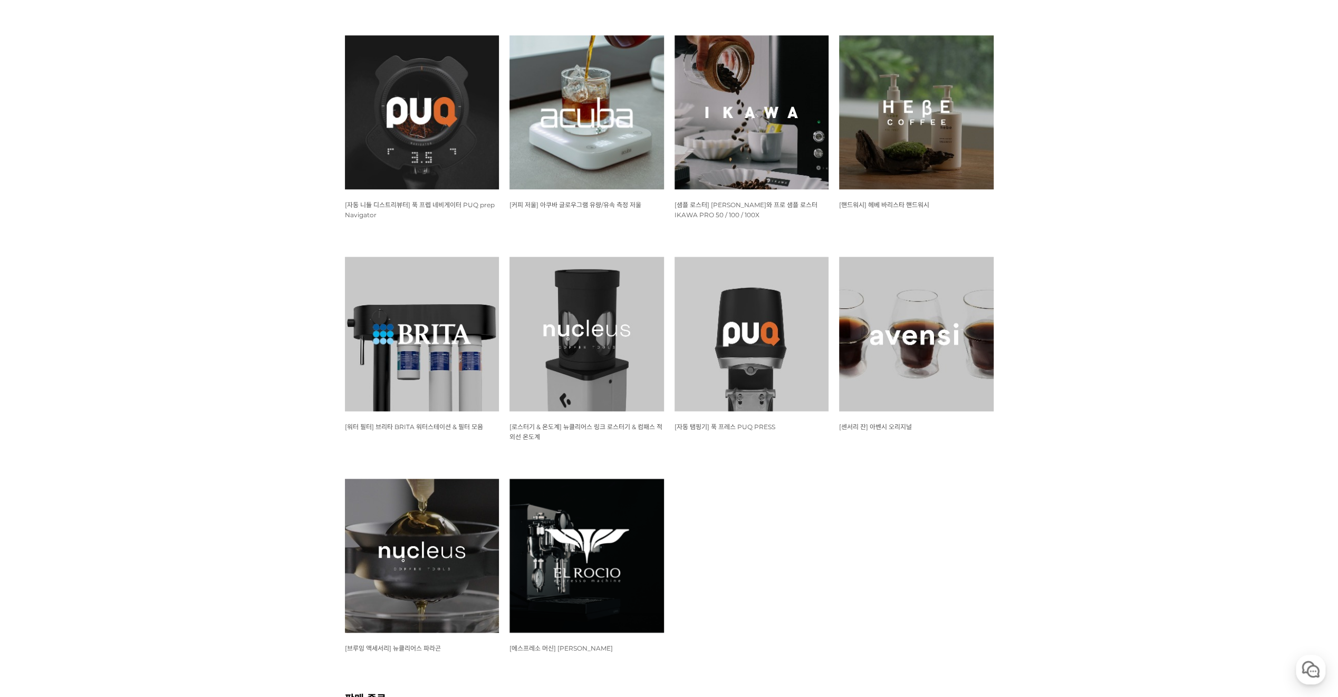
click at [965, 321] on img at bounding box center [916, 334] width 155 height 155
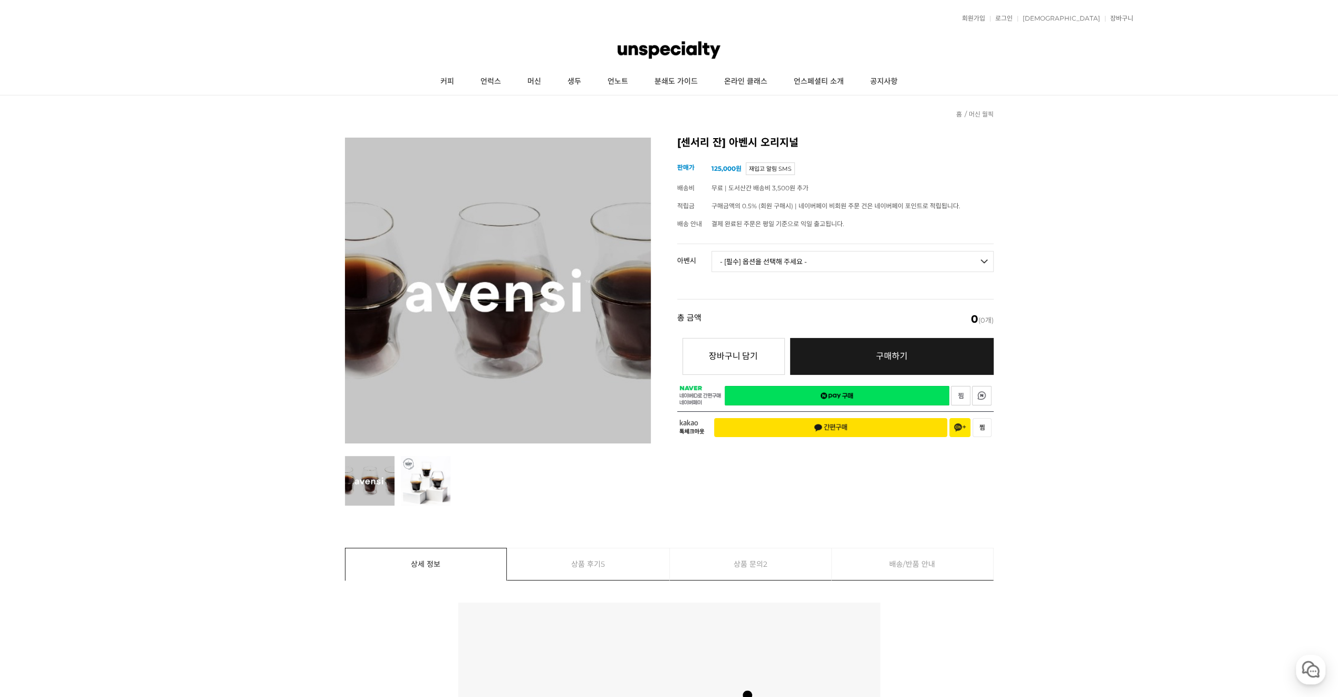
click at [812, 244] on td "- [필수] 옵션을 선택해 주세요 - ------------------- 3종 세트 [품절] 일시 품절 [품절]" at bounding box center [853, 266] width 282 height 44
click at [805, 251] on select "- [필수] 옵션을 선택해 주세요 - ------------------- 3종 세트 [품절] 일시 품절 [품절]" at bounding box center [853, 261] width 282 height 21
click at [479, 79] on link "언럭스" at bounding box center [490, 82] width 47 height 26
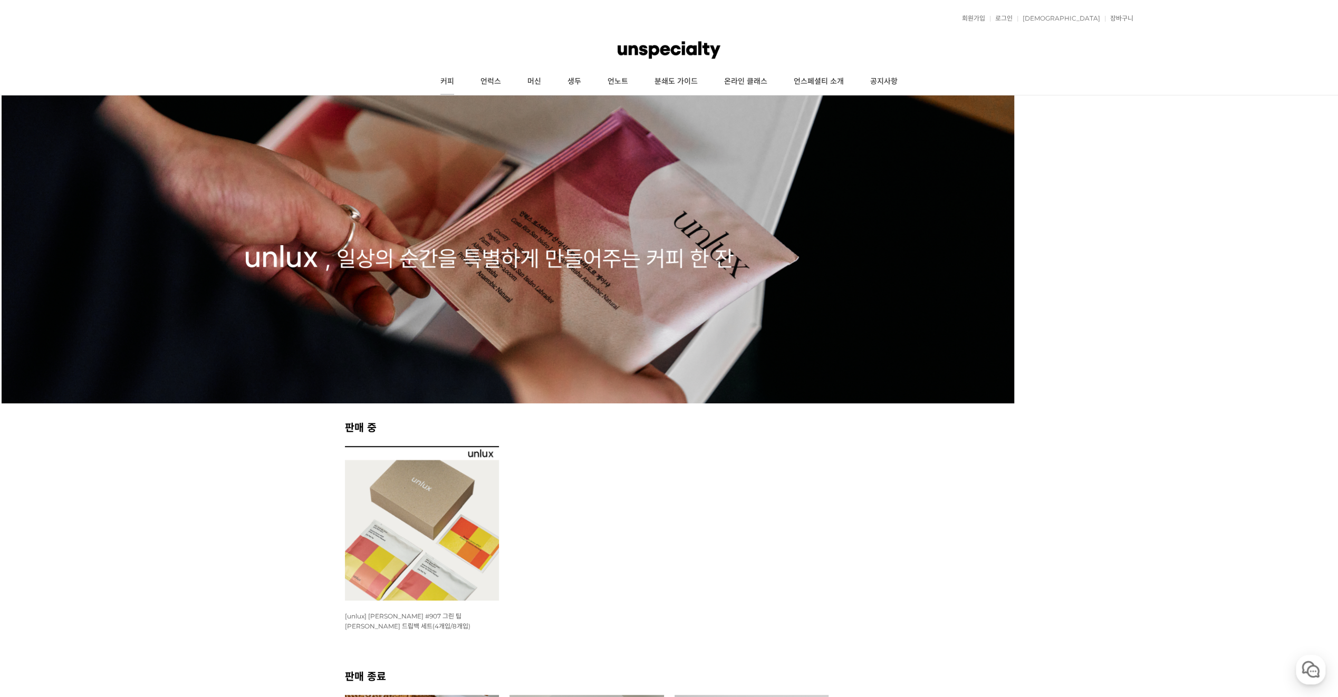
click at [453, 85] on link "커피" at bounding box center [447, 82] width 40 height 26
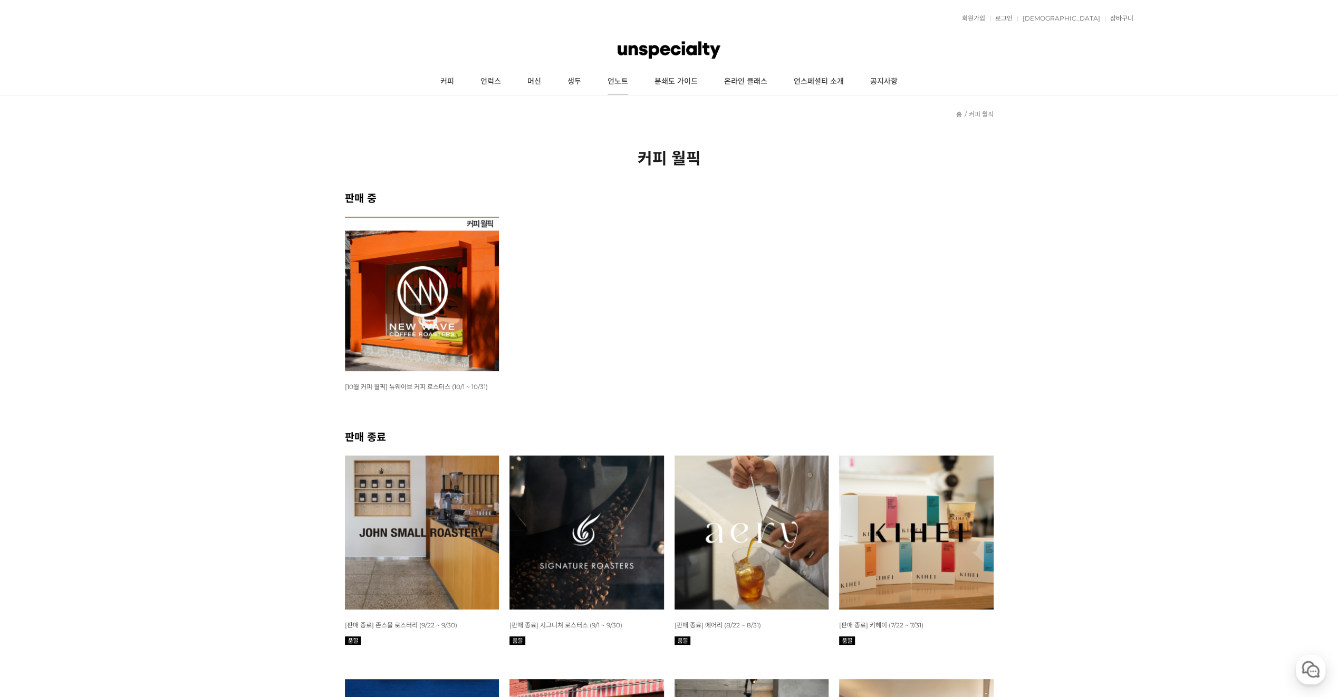
click at [617, 85] on link "언노트" at bounding box center [617, 82] width 47 height 26
